Goal: Information Seeking & Learning: Learn about a topic

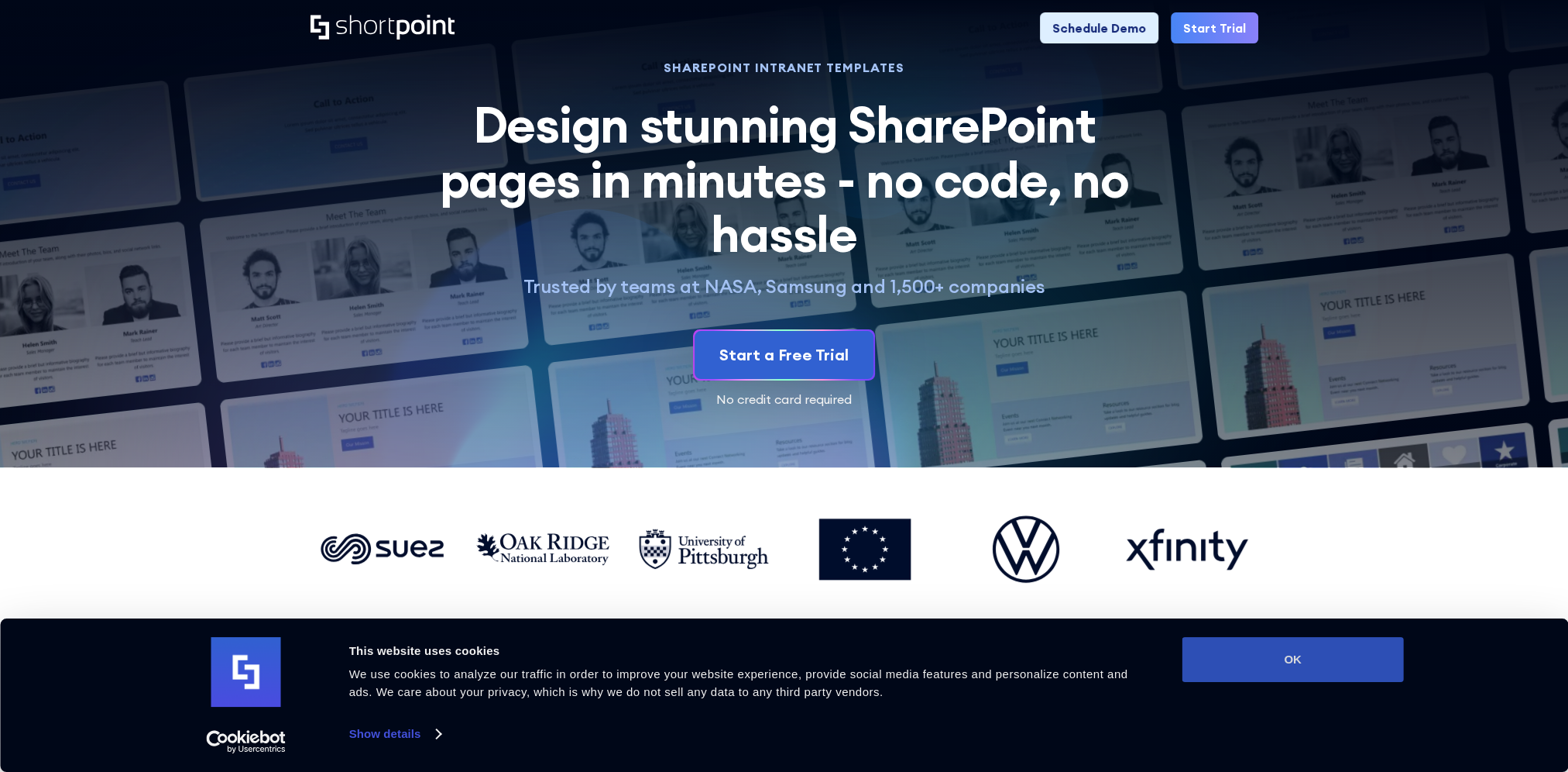
click at [1274, 652] on button "OK" at bounding box center [1293, 659] width 221 height 45
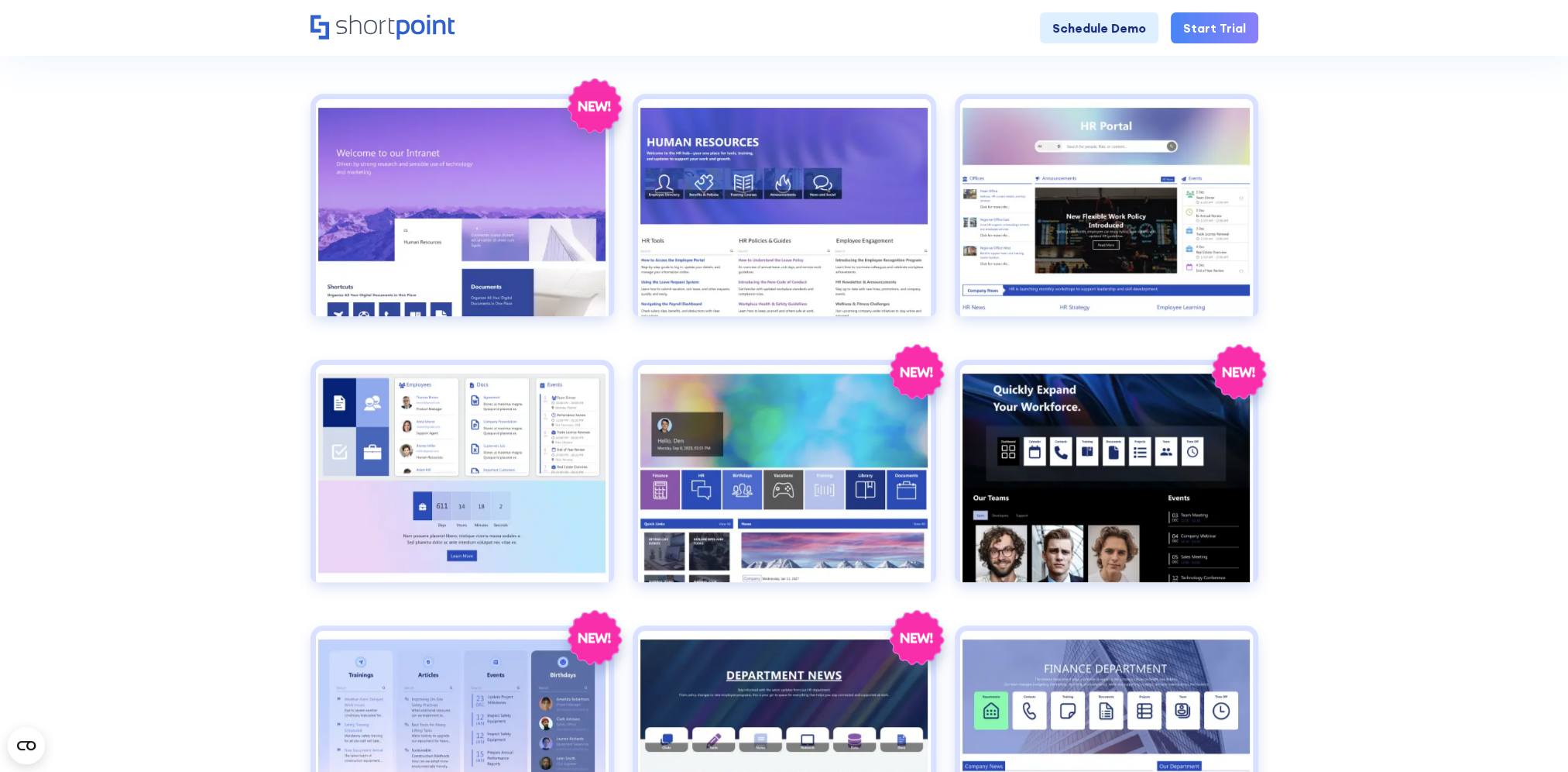
scroll to position [464, 0]
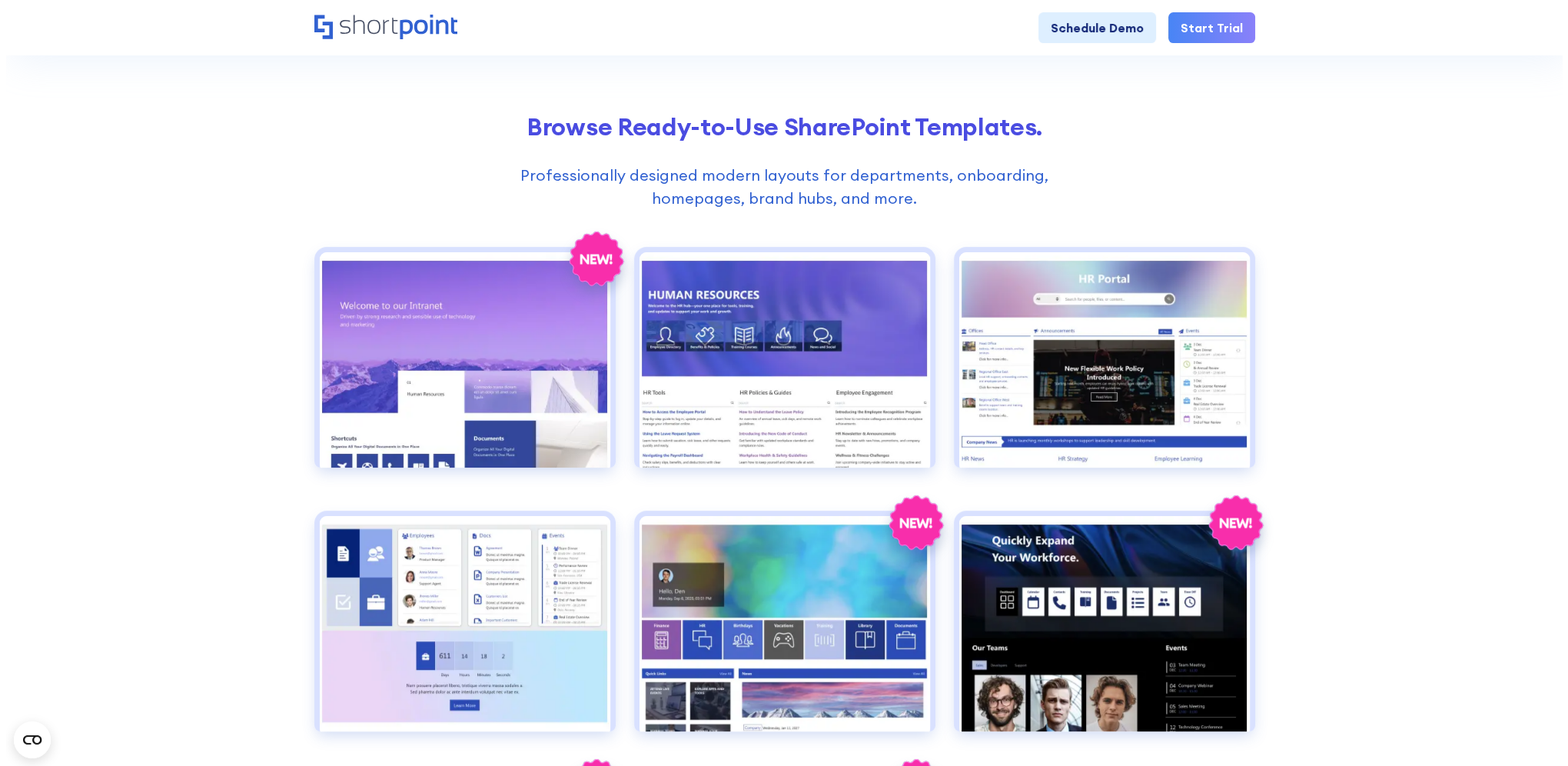
scroll to position [615, 0]
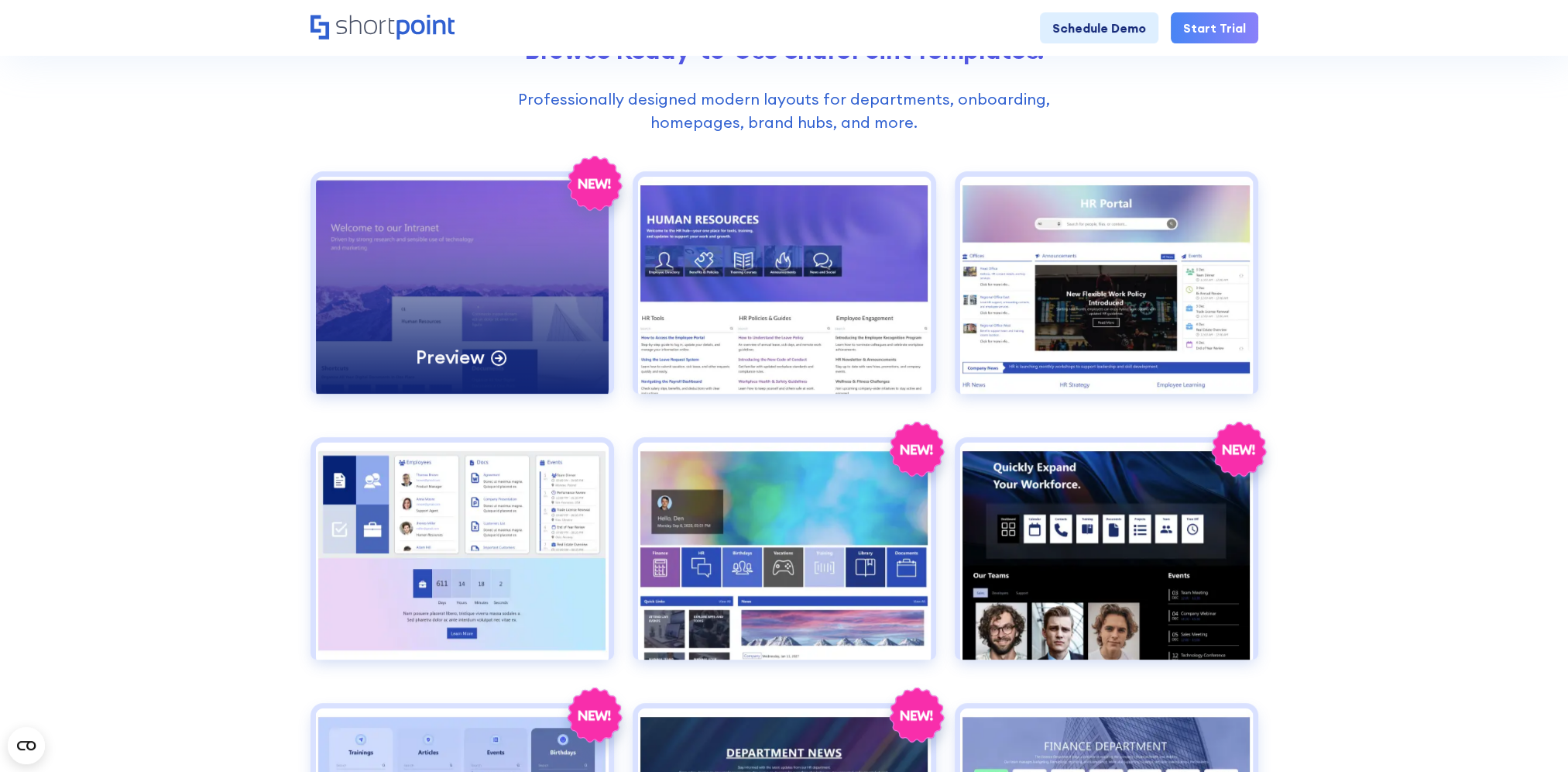
click at [527, 263] on div "Preview" at bounding box center [462, 285] width 292 height 217
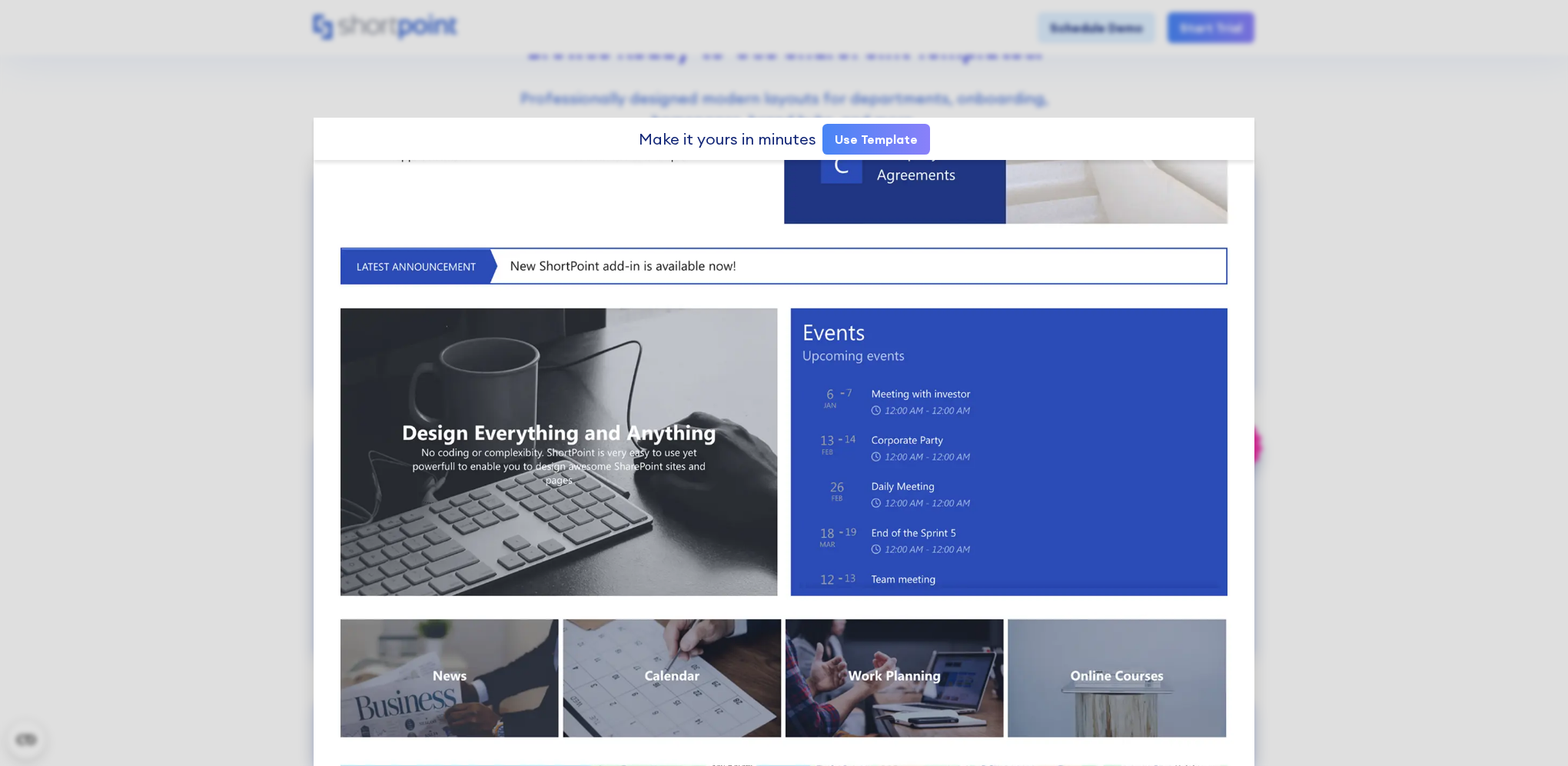
scroll to position [1076, 0]
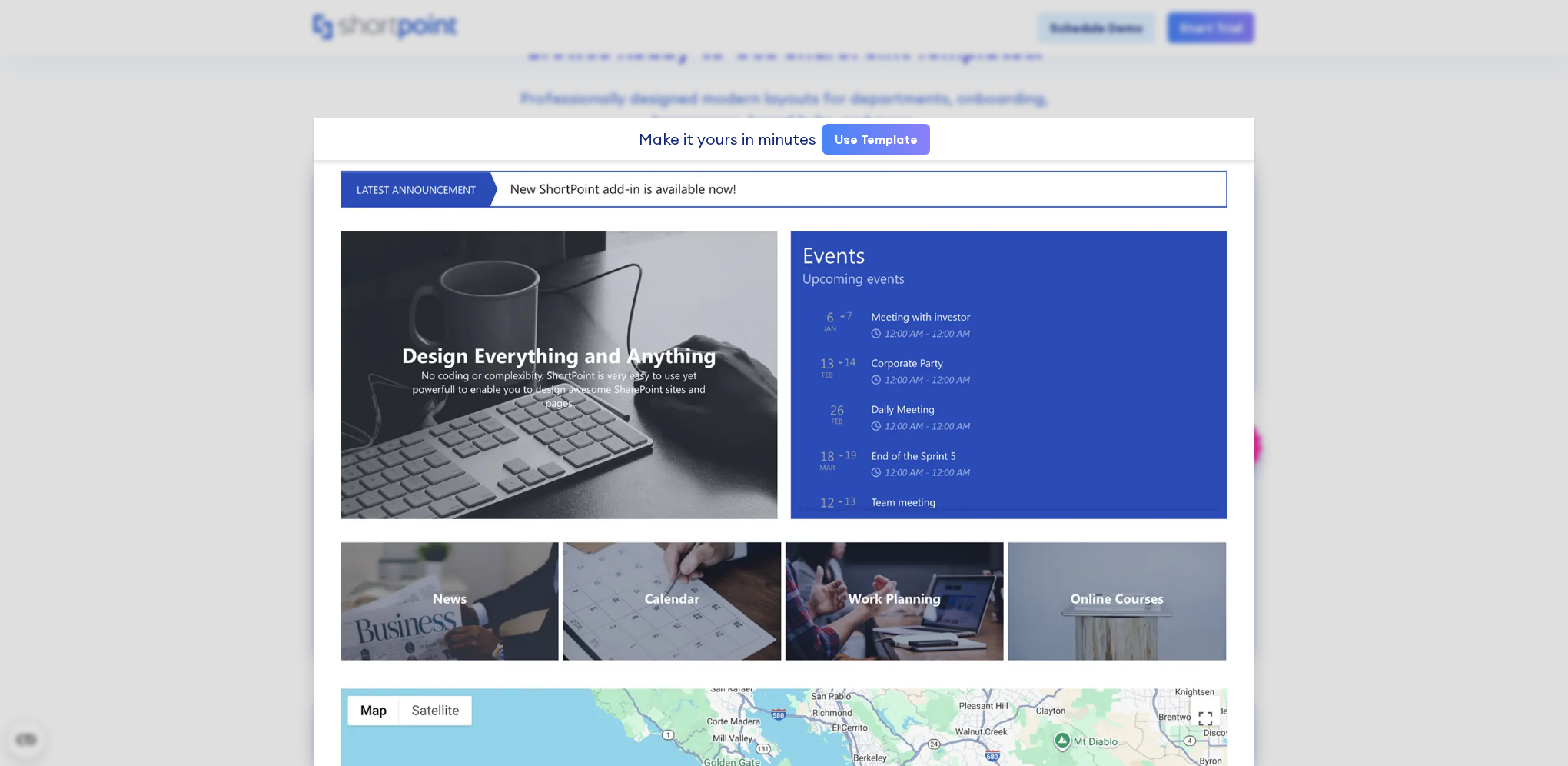
click at [678, 577] on img at bounding box center [784, 47] width 941 height 1926
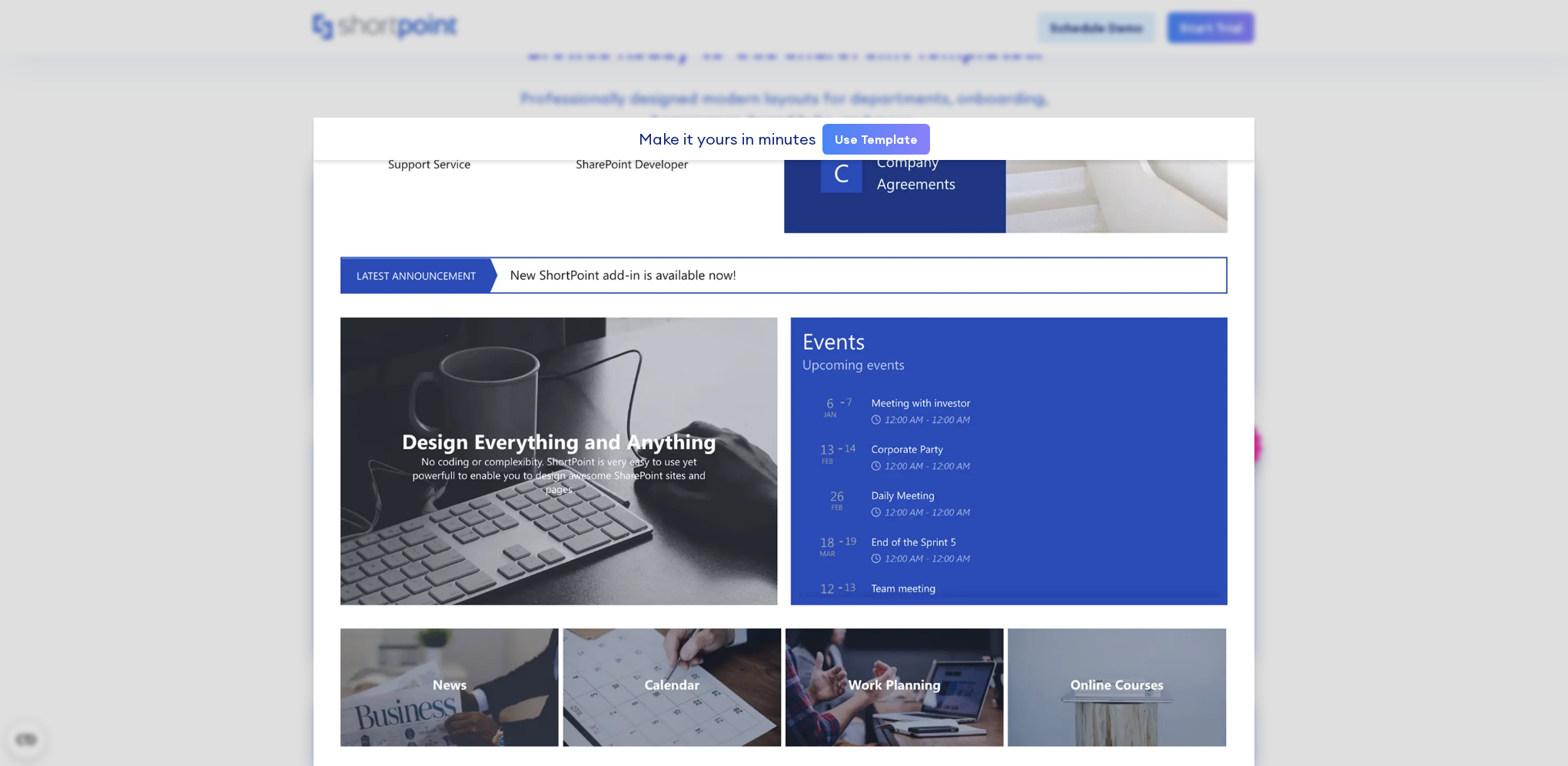
scroll to position [1297, 0]
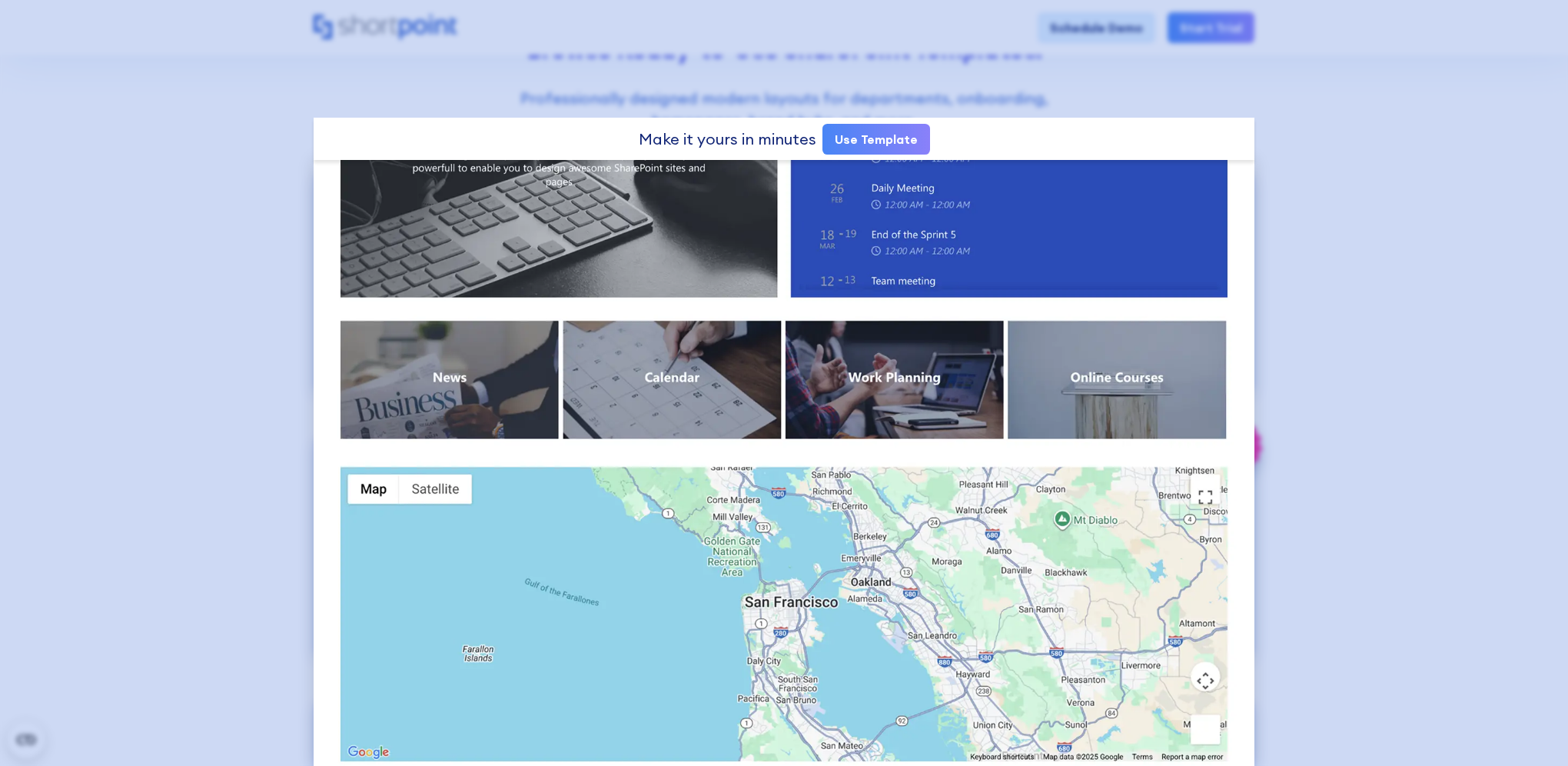
click at [273, 508] on div at bounding box center [784, 383] width 1568 height 766
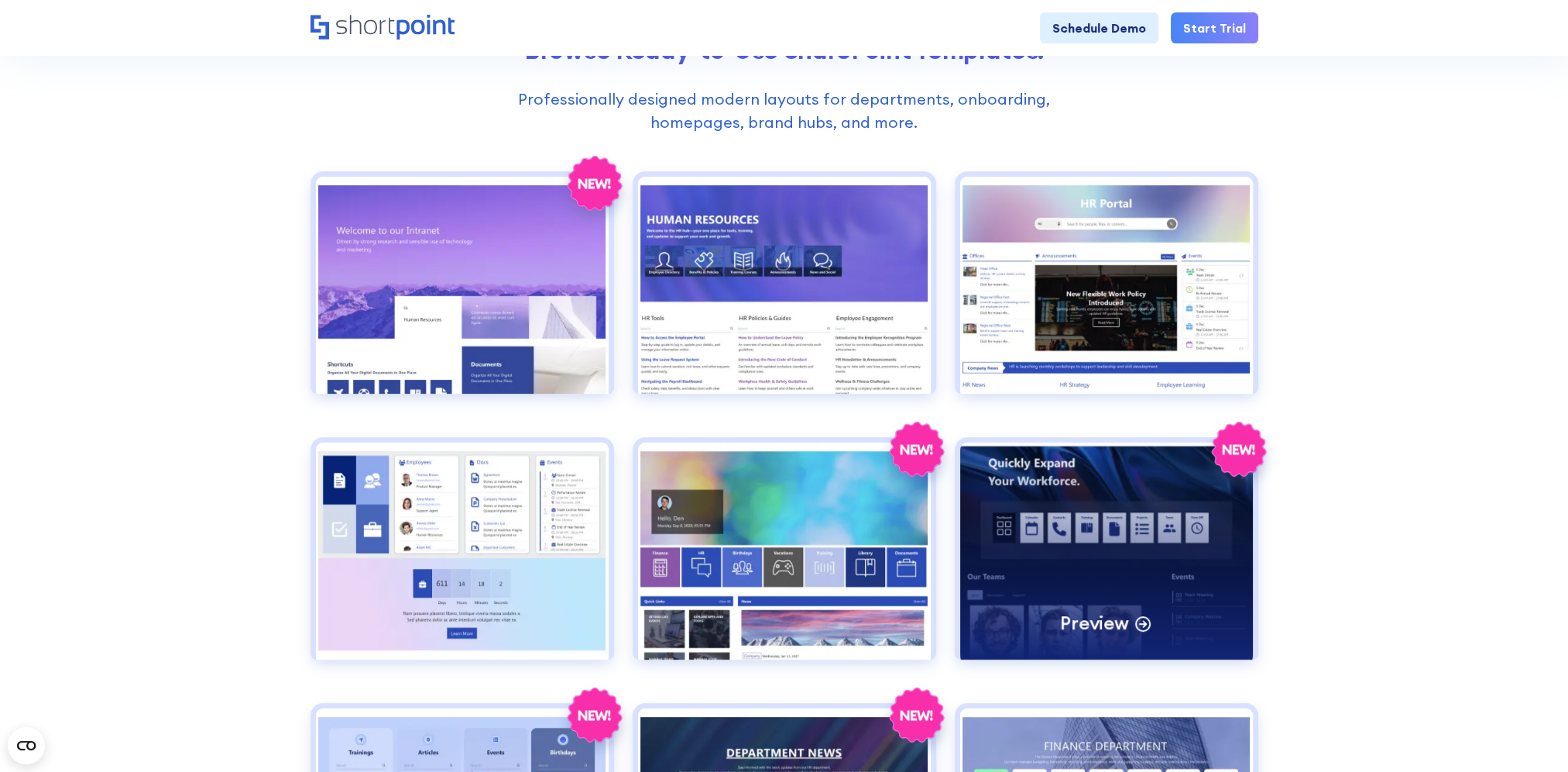
click at [1050, 555] on div "Preview" at bounding box center [1107, 551] width 292 height 217
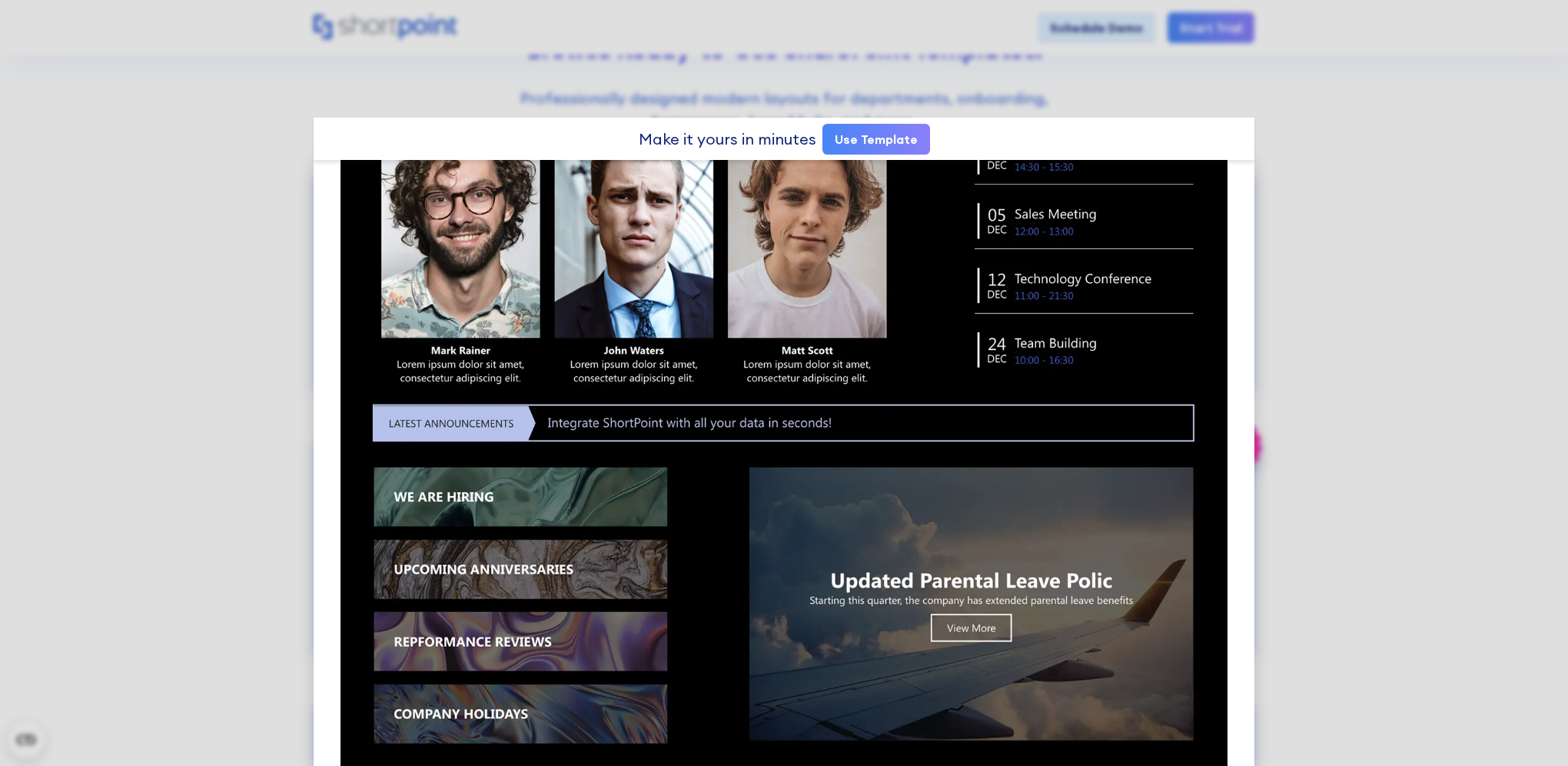
scroll to position [692, 0]
